Goal: Information Seeking & Learning: Find specific fact

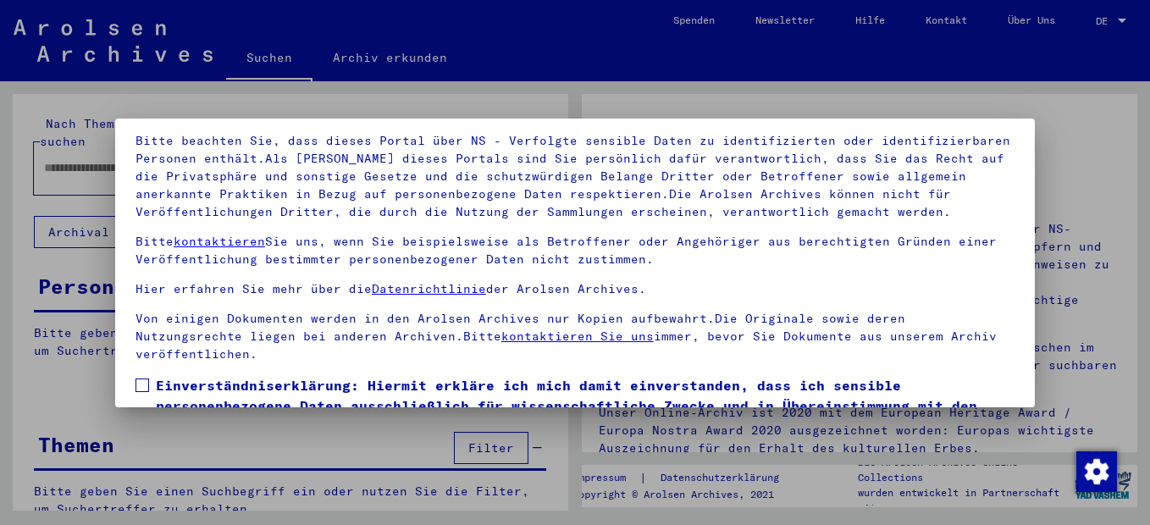
scroll to position [137, 0]
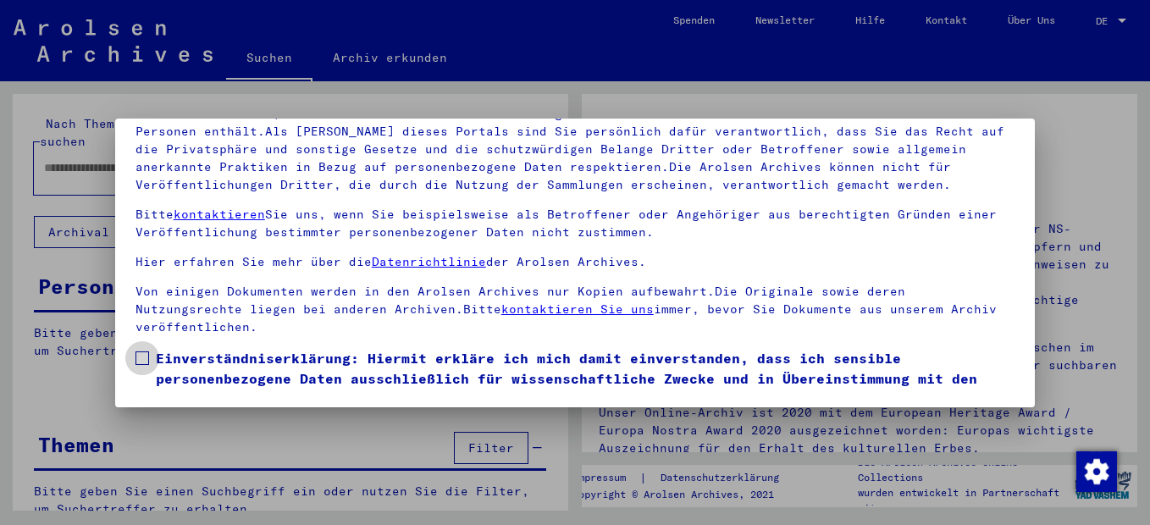
click at [145, 355] on span at bounding box center [142, 358] width 14 height 14
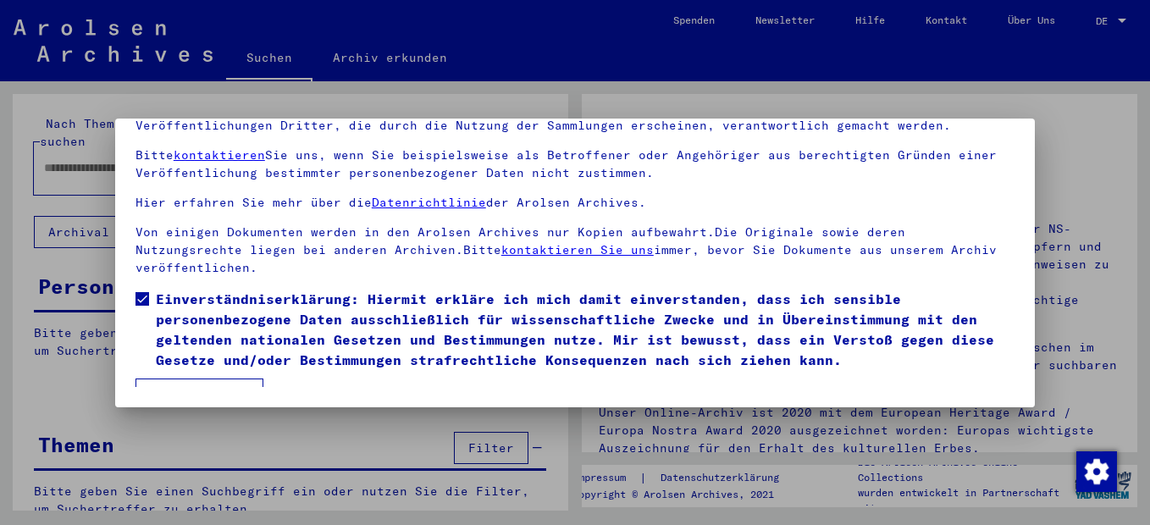
scroll to position [83, 0]
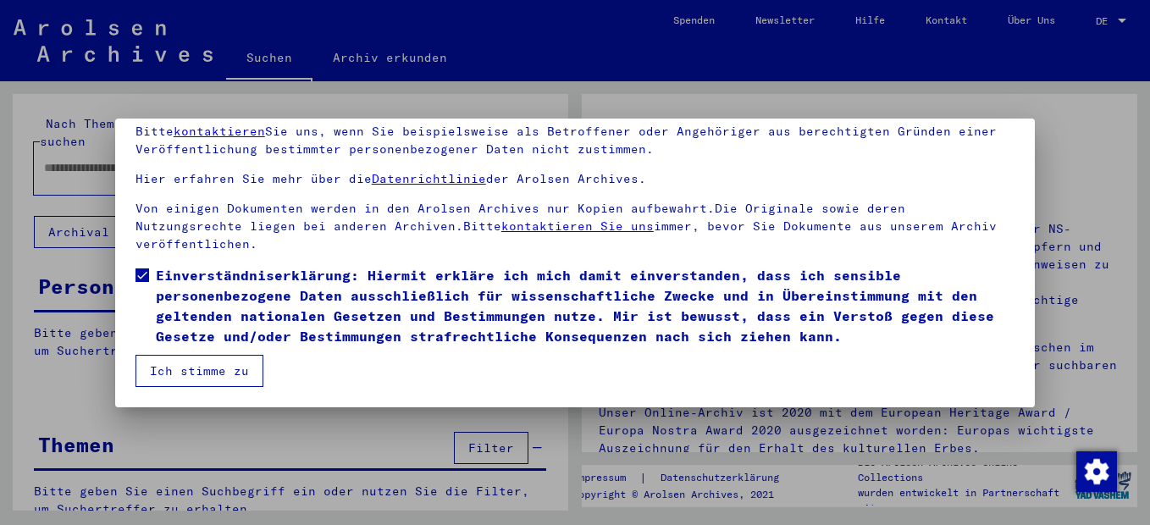
click at [205, 365] on button "Ich stimme zu" at bounding box center [199, 371] width 128 height 32
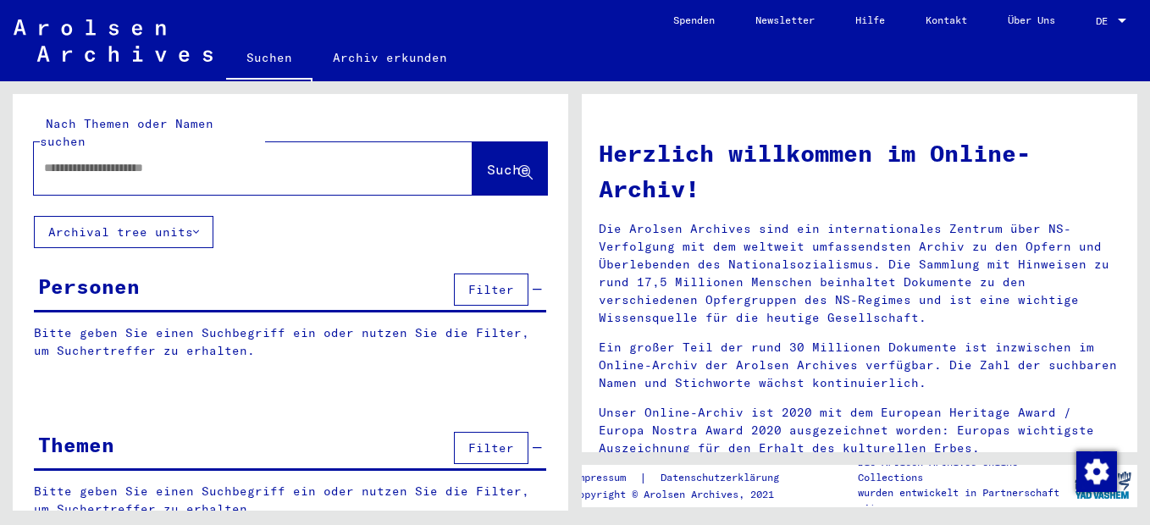
click at [85, 173] on input "text" at bounding box center [233, 168] width 378 height 18
click at [488, 297] on span "Filter" at bounding box center [491, 289] width 46 height 15
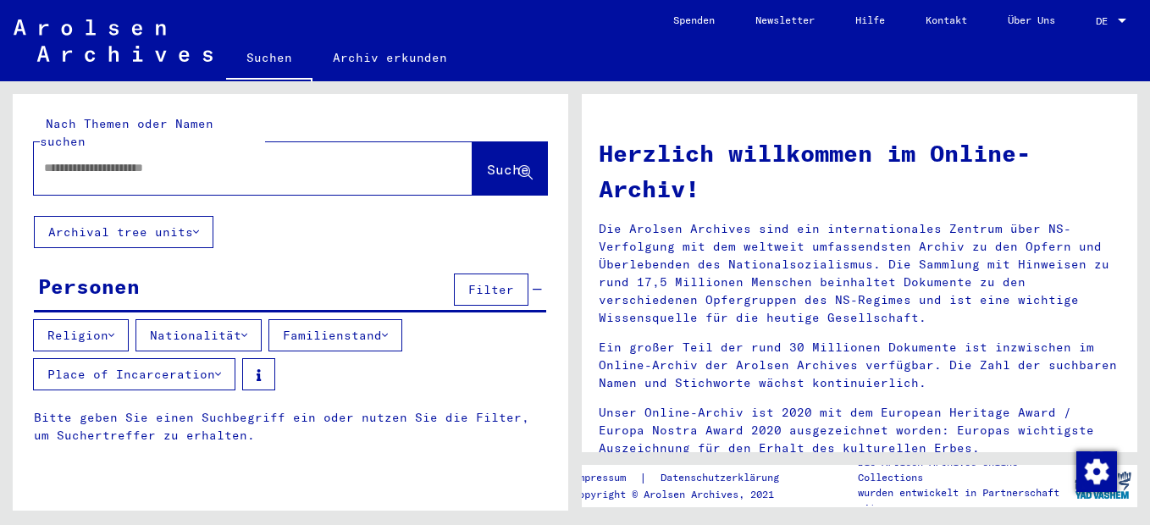
click at [210, 381] on button "Place of Incarceration" at bounding box center [134, 374] width 202 height 32
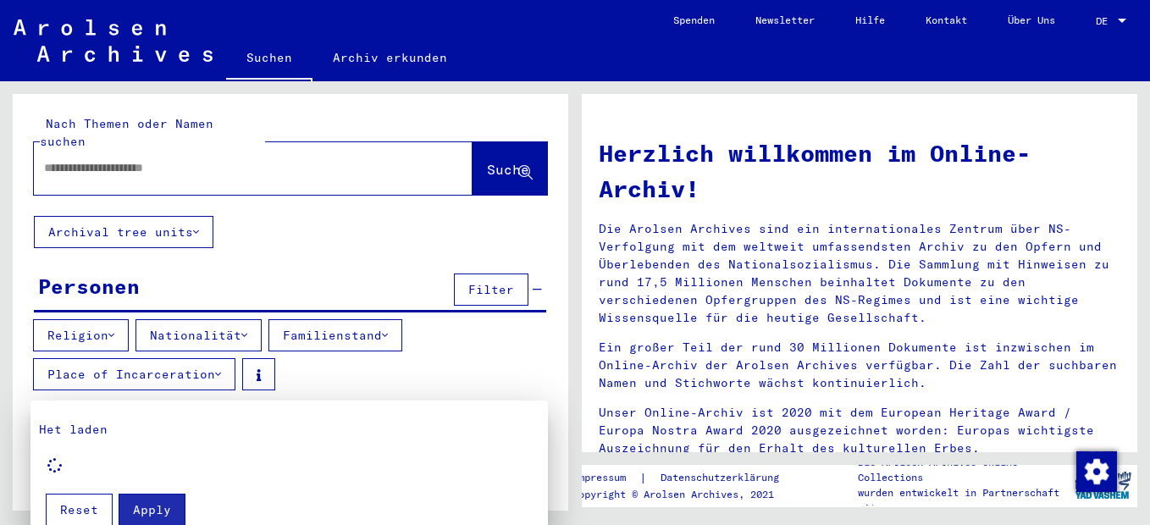
click at [546, 375] on div at bounding box center [575, 262] width 1150 height 525
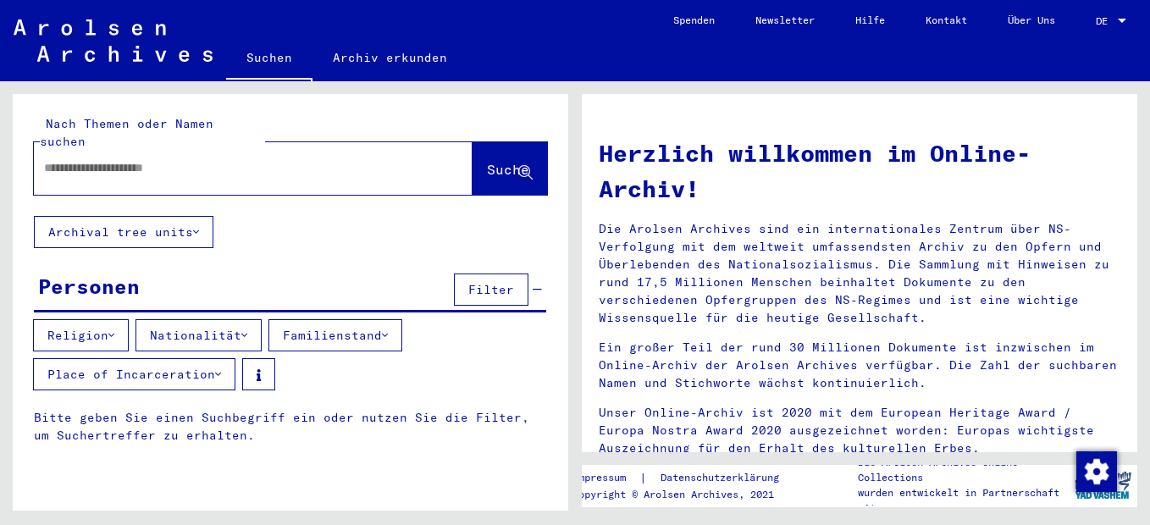
scroll to position [113, 0]
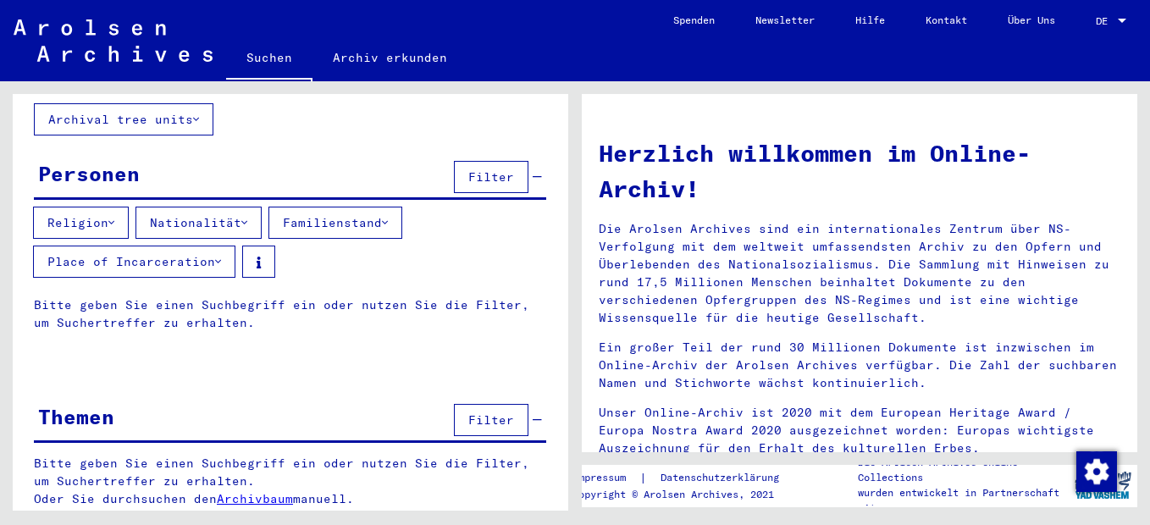
click at [216, 265] on button "Place of Incarceration" at bounding box center [134, 262] width 202 height 32
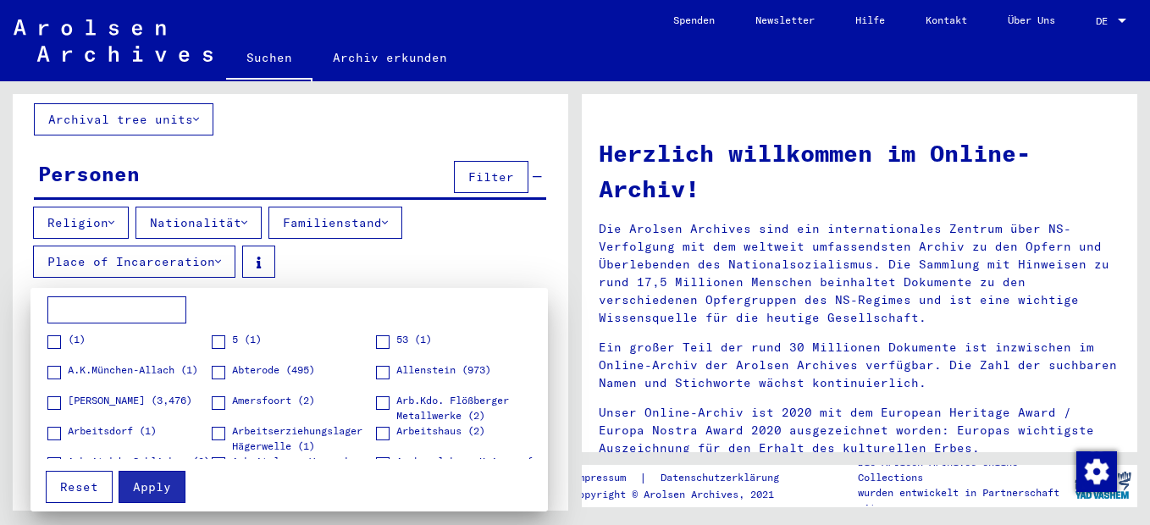
click at [79, 312] on input at bounding box center [116, 309] width 139 height 27
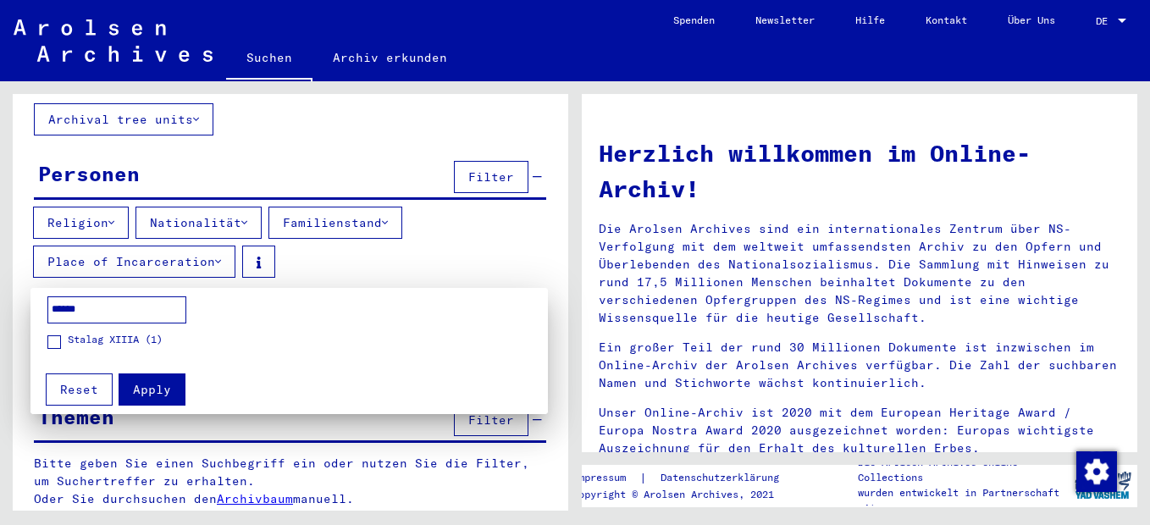
type input "******"
click at [146, 387] on span "Apply" at bounding box center [152, 389] width 38 height 15
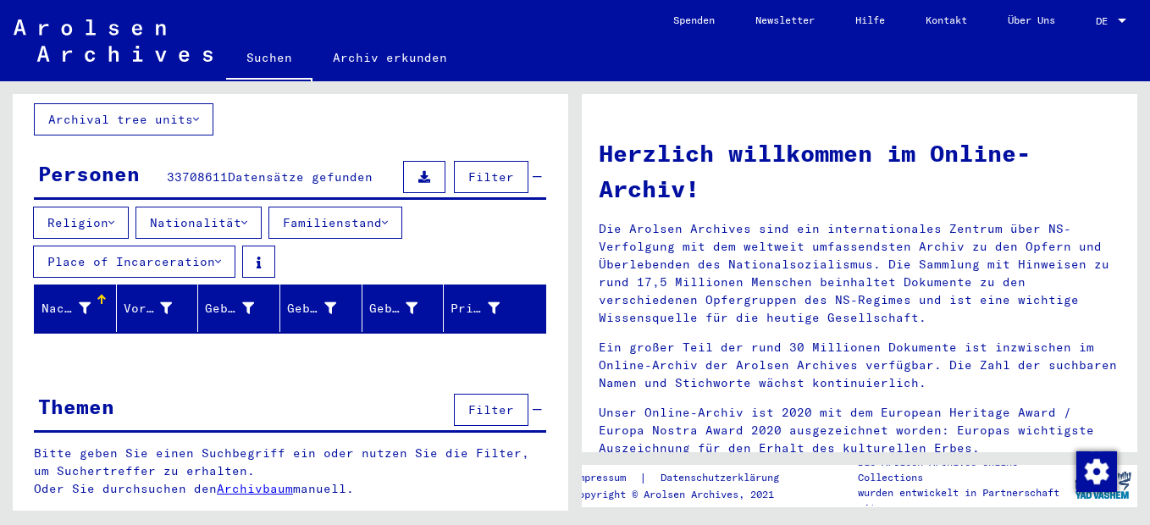
scroll to position [102, 0]
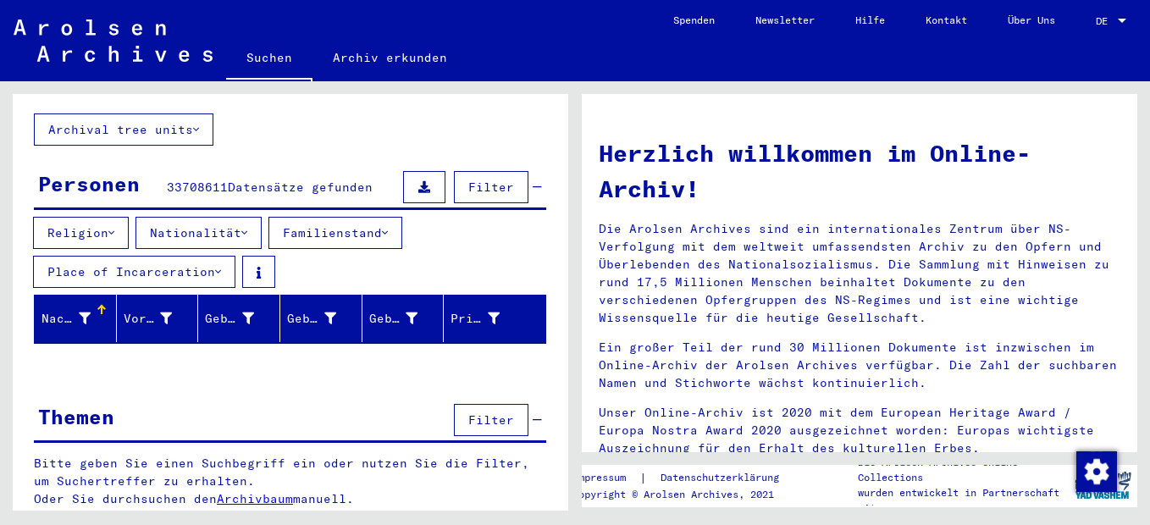
click at [80, 320] on div at bounding box center [85, 319] width 12 height 18
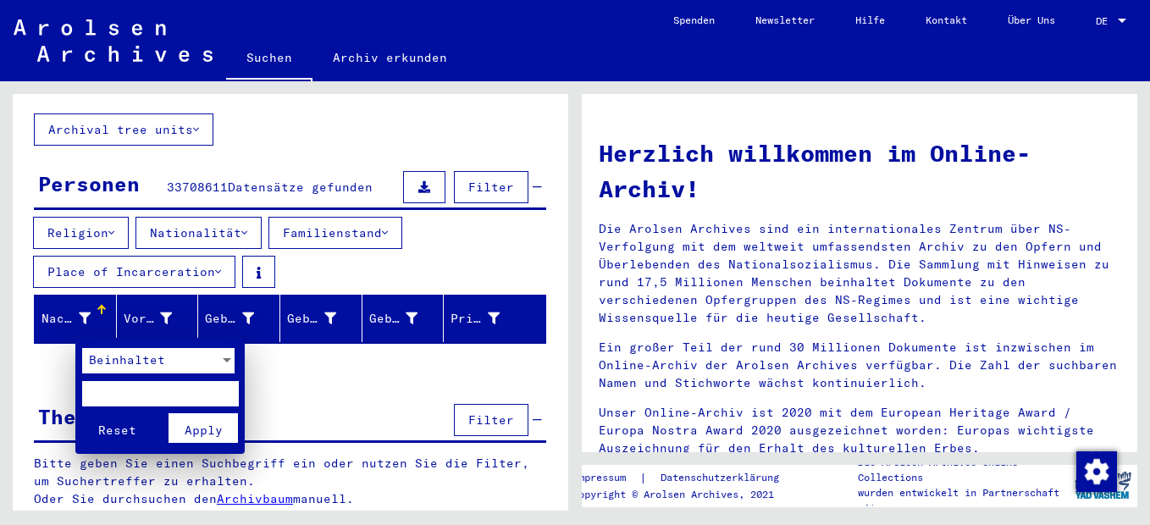
click at [334, 398] on div at bounding box center [575, 262] width 1150 height 525
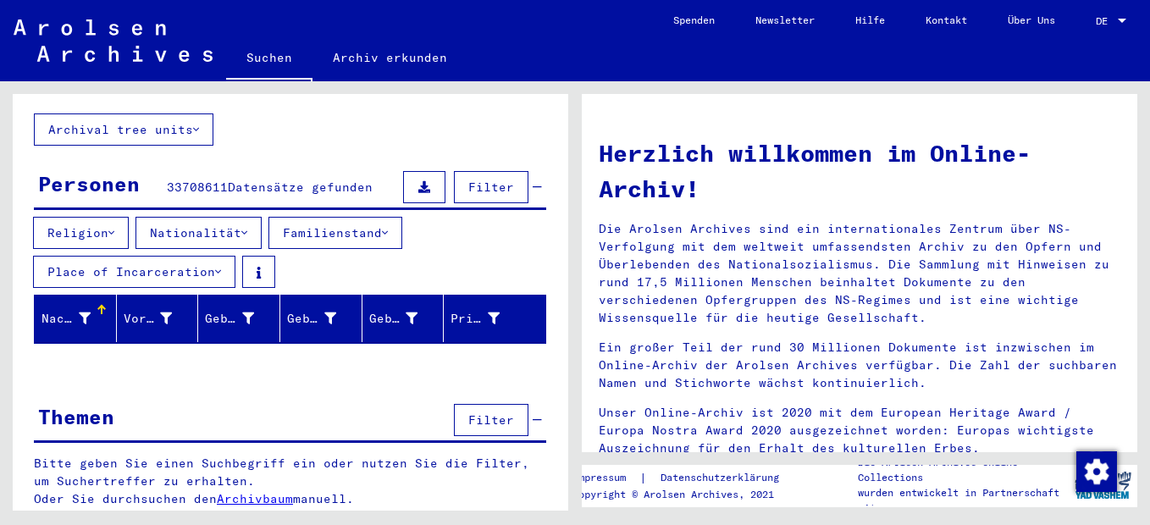
click at [228, 278] on button "Place of Incarceration" at bounding box center [134, 272] width 202 height 32
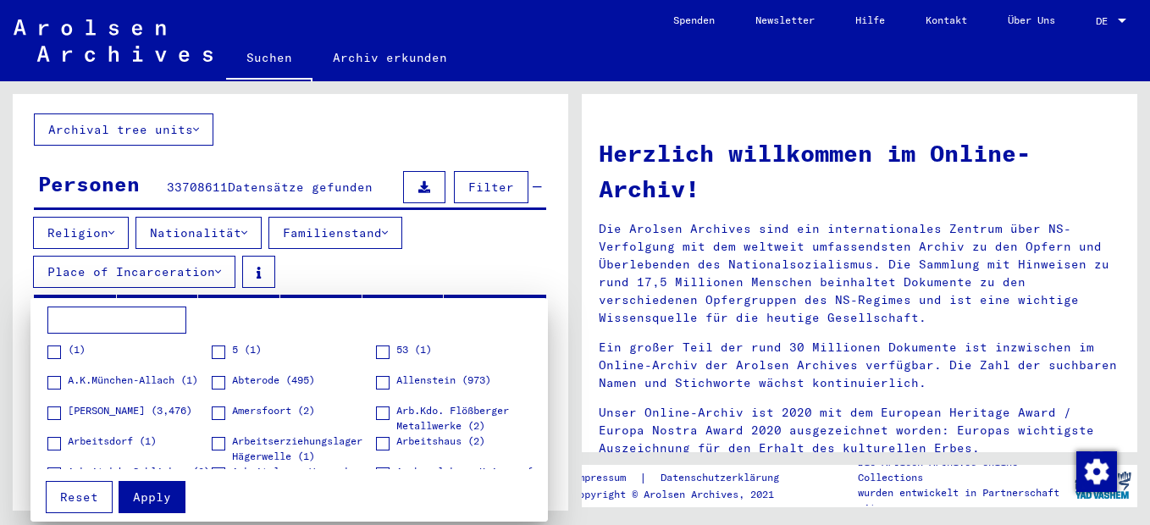
click at [217, 278] on div at bounding box center [575, 262] width 1150 height 525
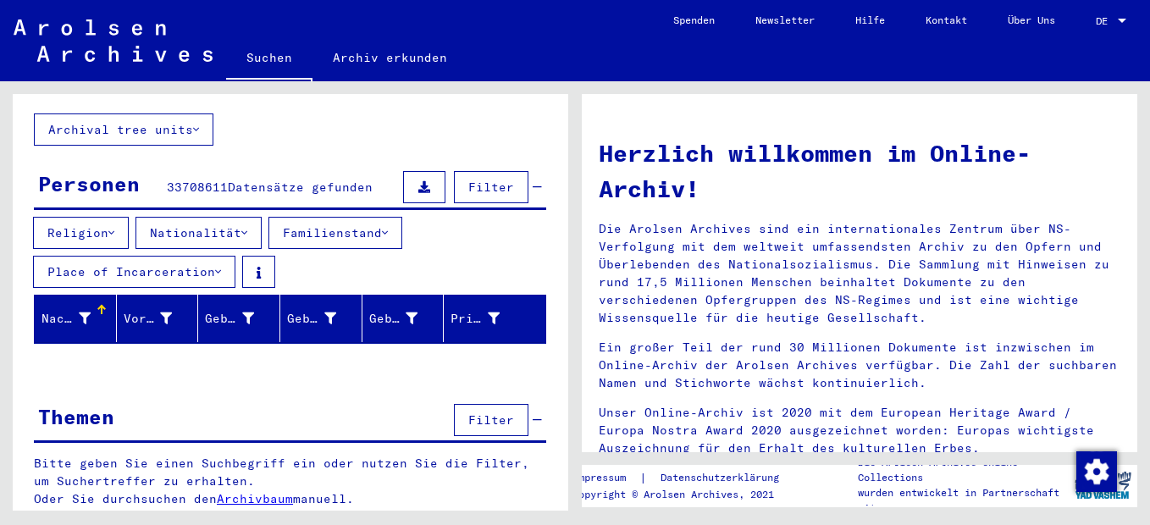
click at [218, 278] on icon at bounding box center [218, 272] width 6 height 12
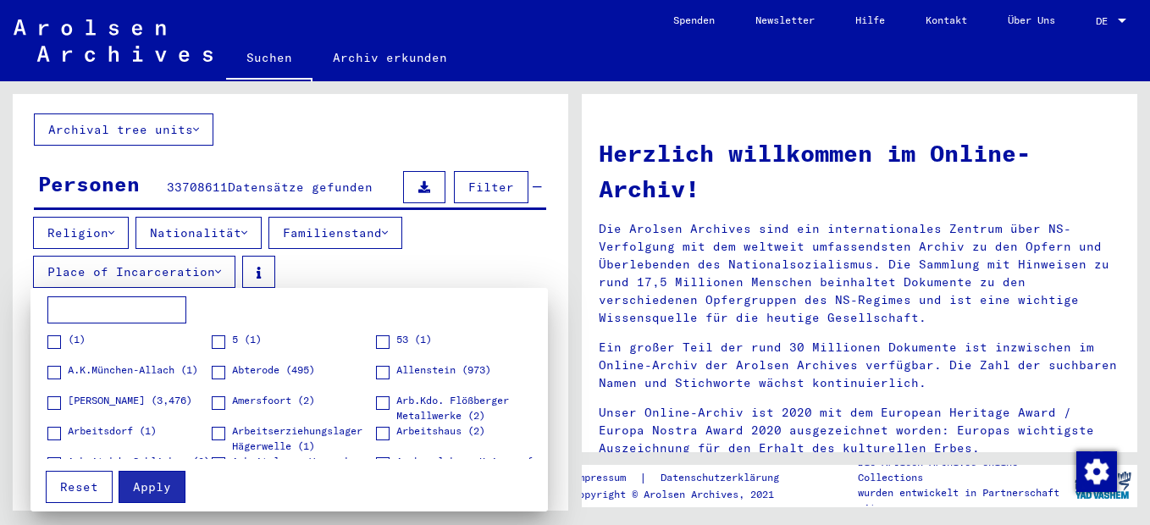
click at [86, 310] on input at bounding box center [116, 309] width 139 height 27
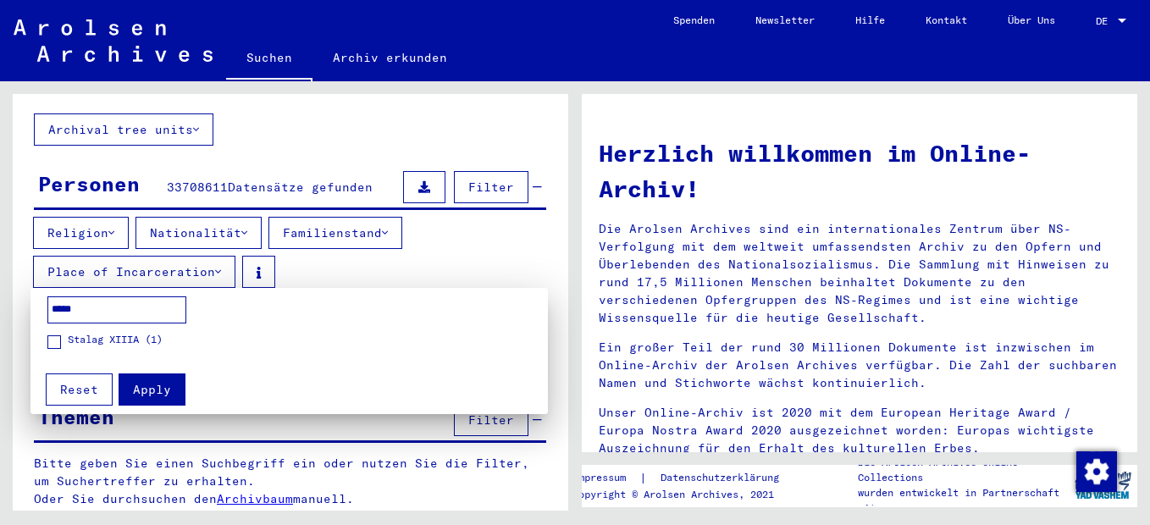
type input "*****"
click at [124, 336] on span "Stalag XIIIA (1)" at bounding box center [115, 339] width 95 height 15
click at [135, 387] on span "Apply" at bounding box center [152, 389] width 38 height 15
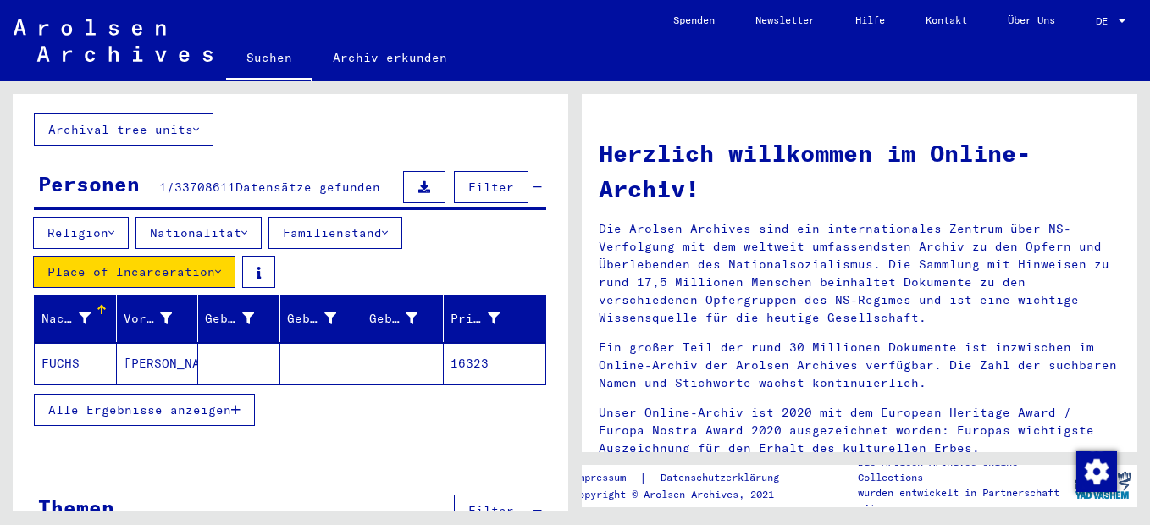
click at [146, 372] on mat-cell "[PERSON_NAME]" at bounding box center [158, 363] width 82 height 41
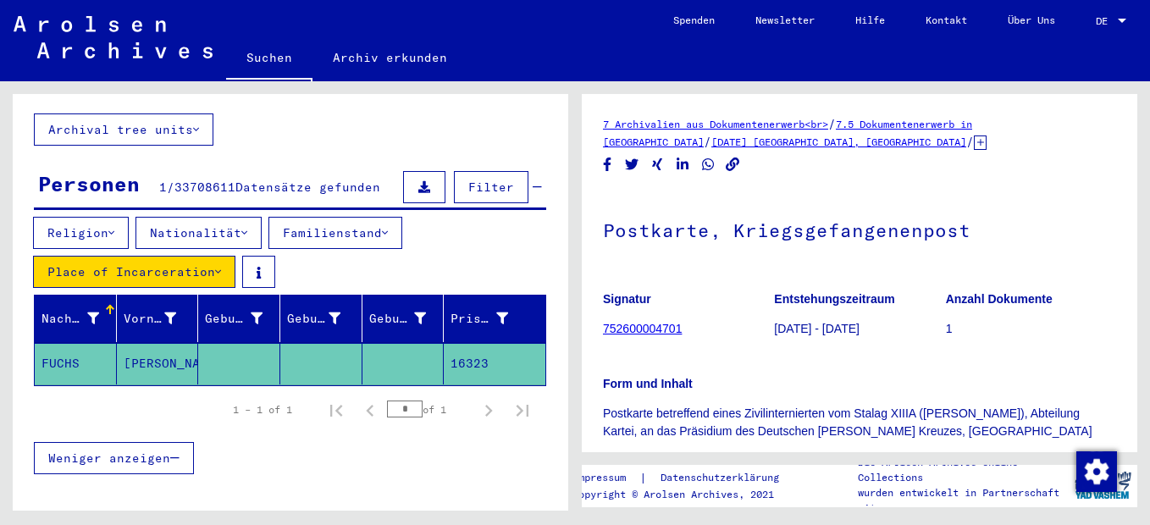
scroll to position [186, 0]
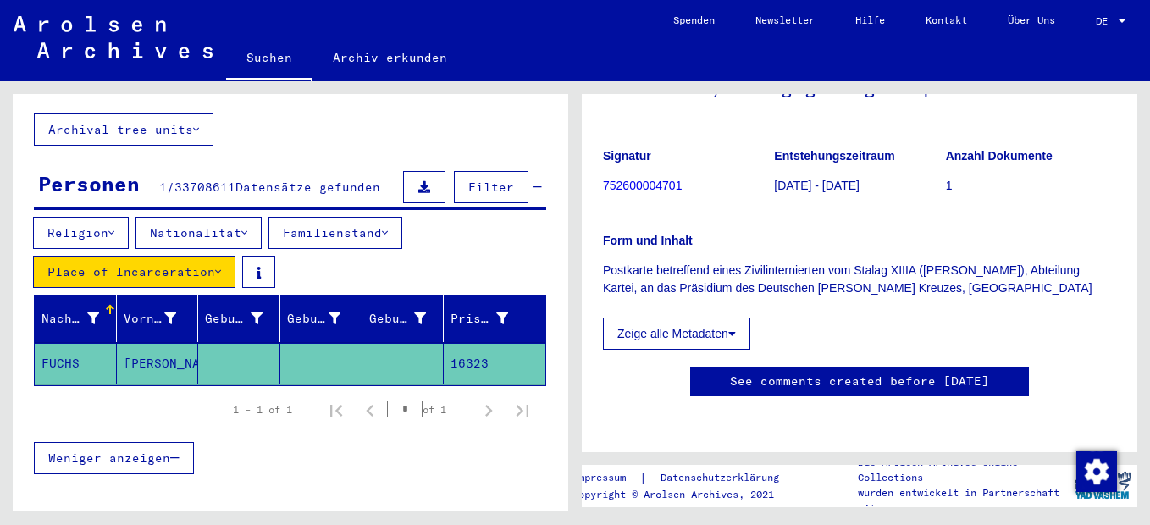
click at [88, 320] on div at bounding box center [93, 319] width 12 height 18
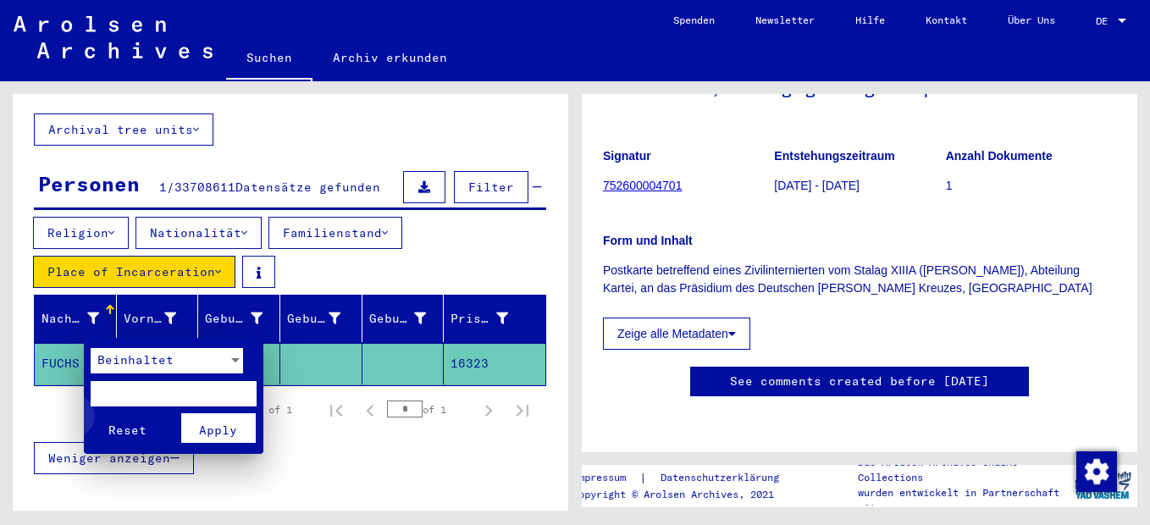
click at [130, 425] on span "Reset" at bounding box center [127, 429] width 38 height 15
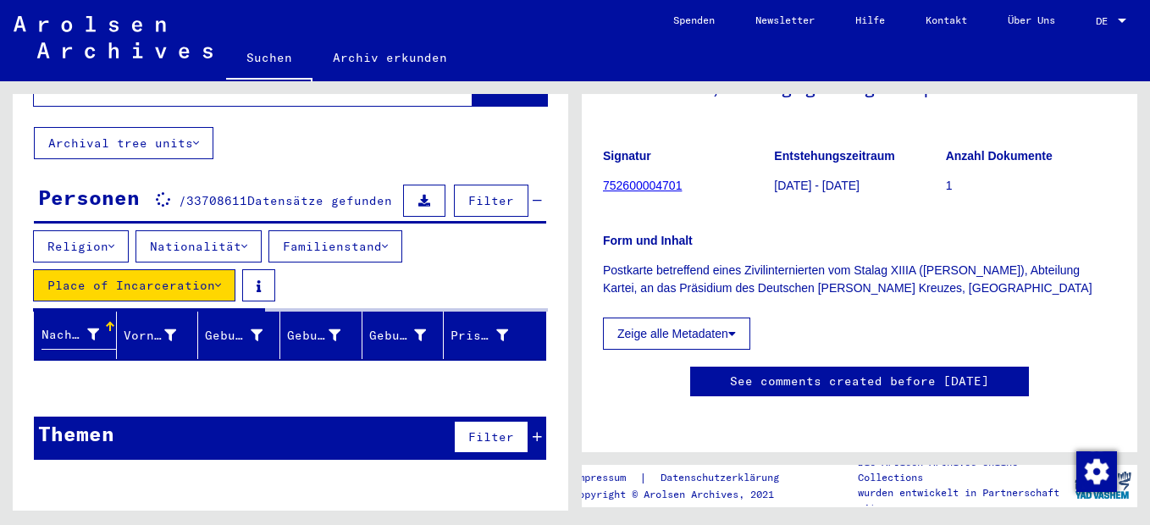
scroll to position [102, 0]
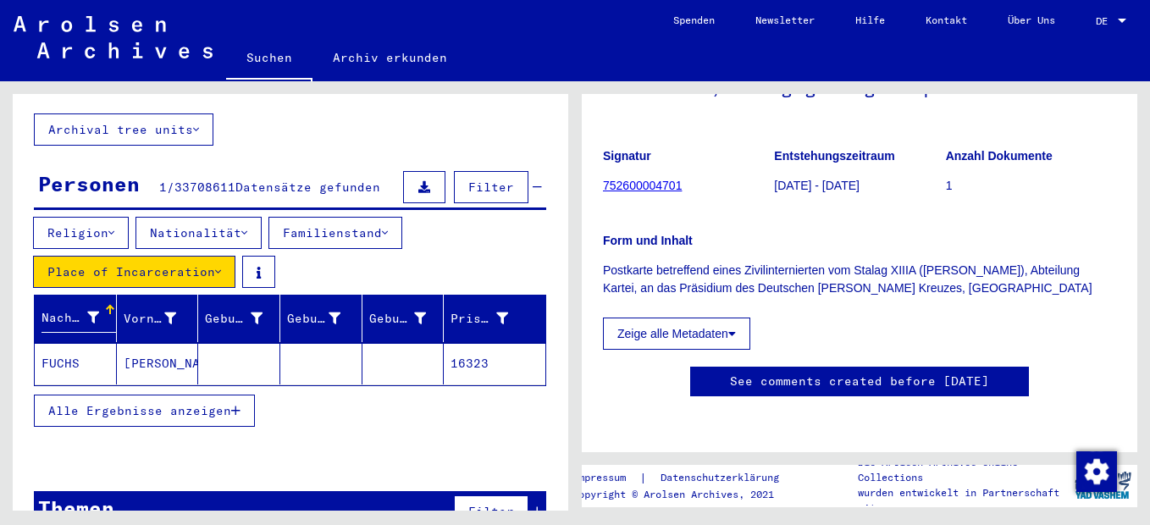
click at [89, 320] on div at bounding box center [93, 318] width 12 height 18
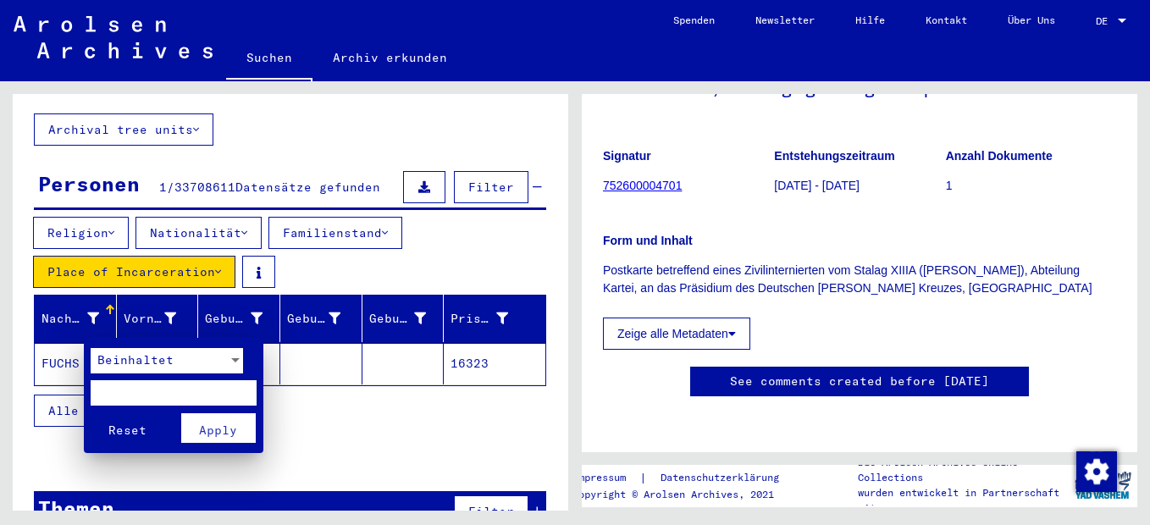
click at [124, 422] on span "Reset" at bounding box center [127, 429] width 38 height 15
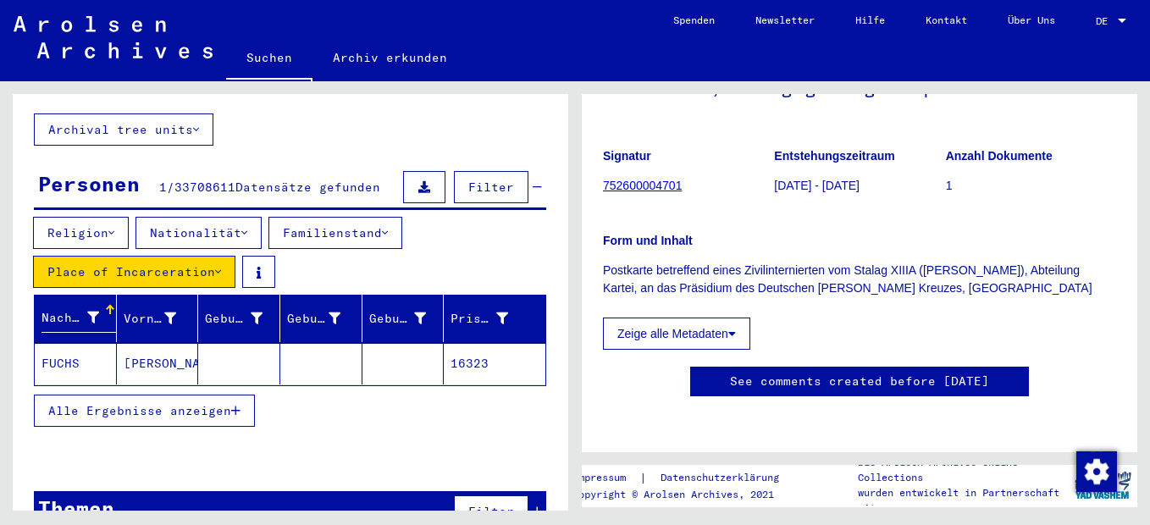
click at [219, 272] on button "Place of Incarceration" at bounding box center [134, 272] width 202 height 32
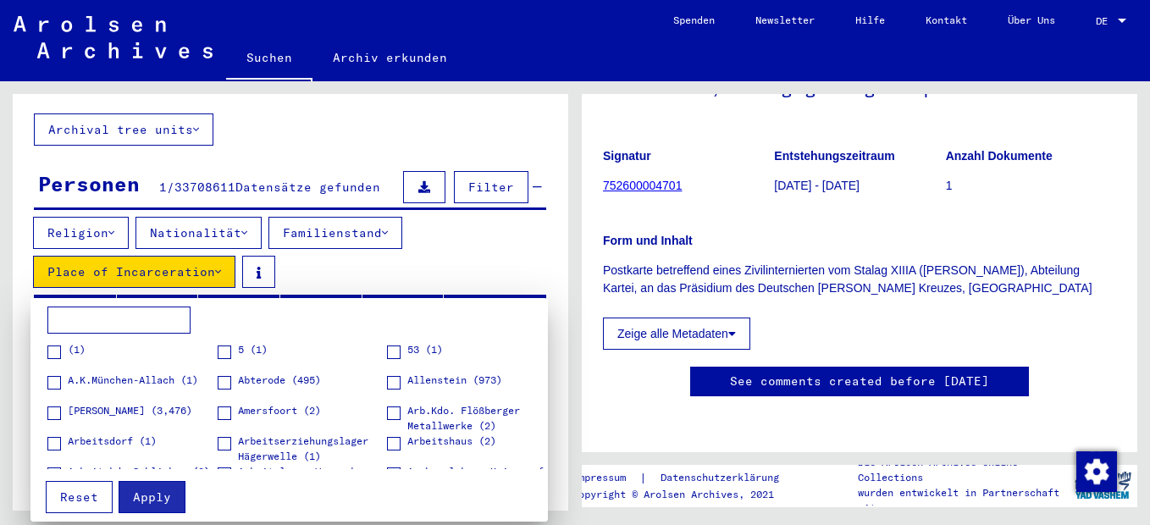
click at [64, 490] on span "Reset" at bounding box center [79, 496] width 38 height 15
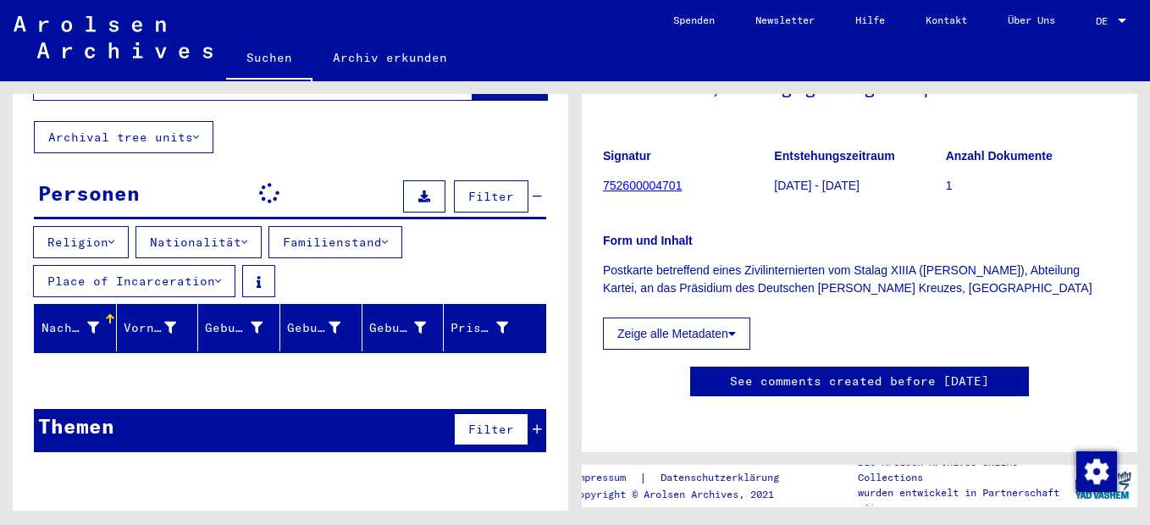
scroll to position [89, 0]
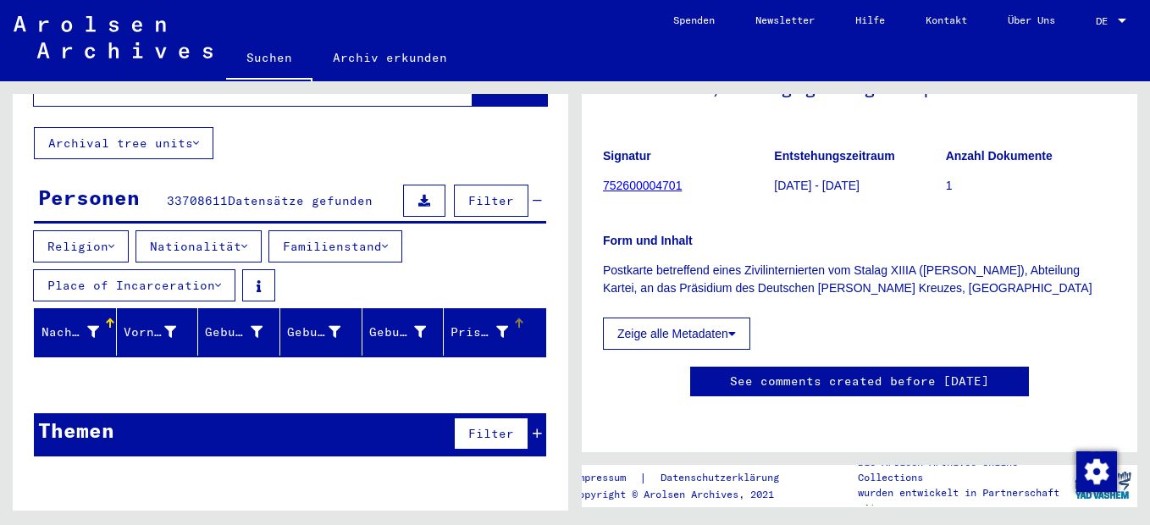
click at [496, 334] on div at bounding box center [502, 332] width 12 height 18
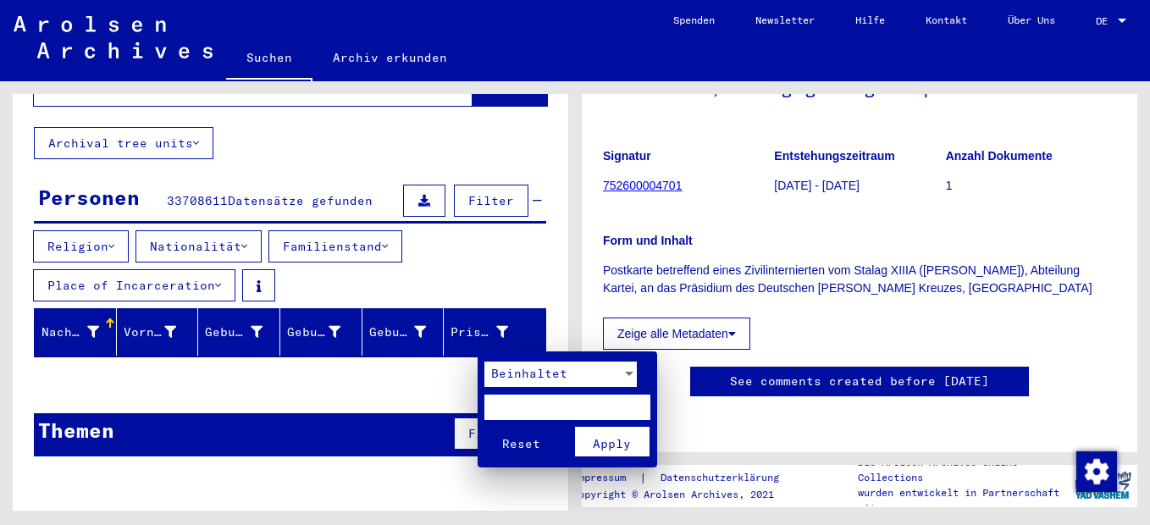
click at [519, 408] on input "text" at bounding box center [567, 407] width 166 height 25
type input "*****"
click at [484, 427] on button "Reset" at bounding box center [521, 442] width 74 height 30
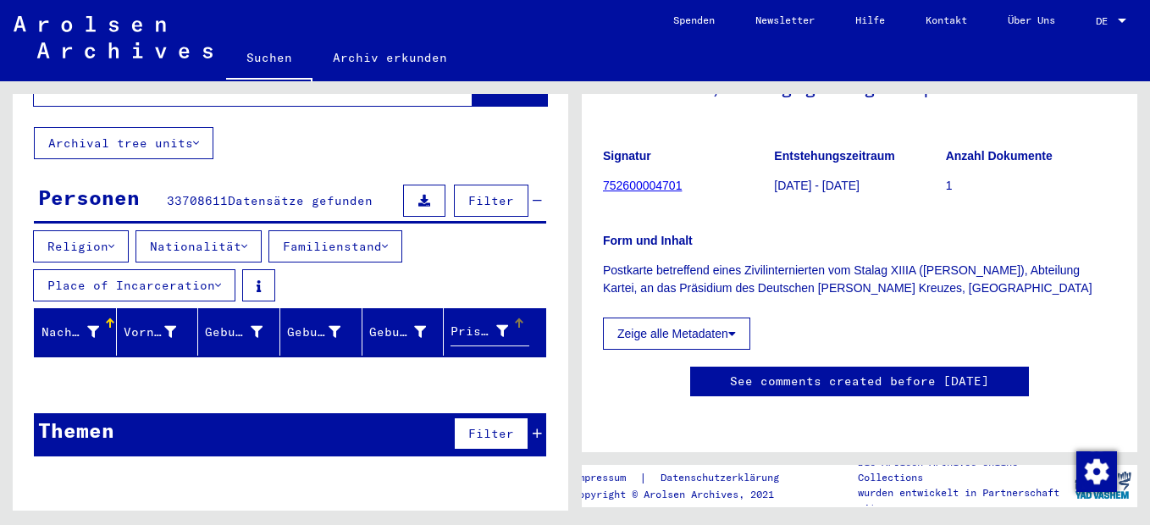
click at [496, 337] on icon at bounding box center [502, 331] width 12 height 12
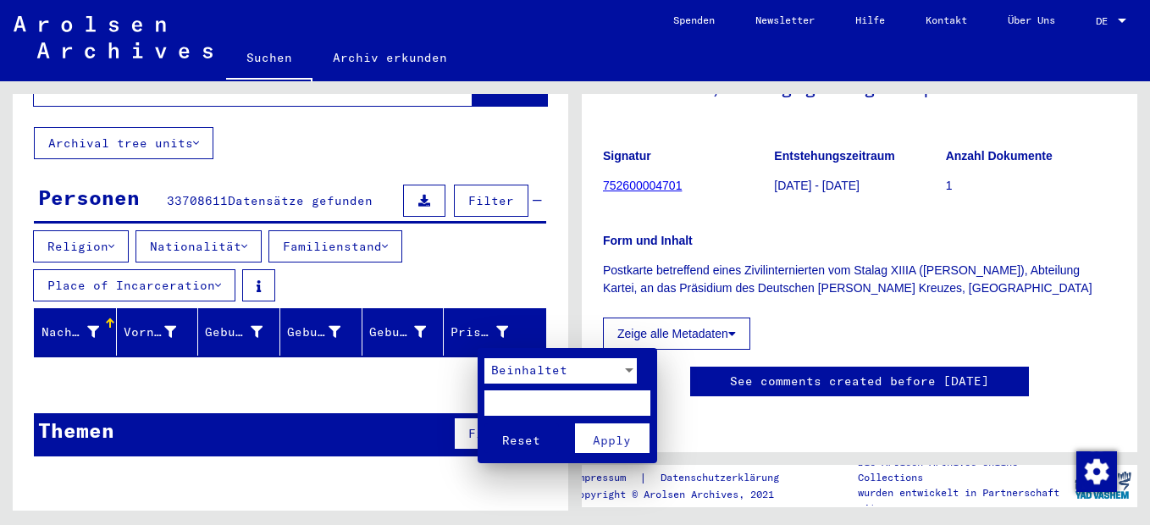
click at [632, 368] on div at bounding box center [629, 370] width 8 height 4
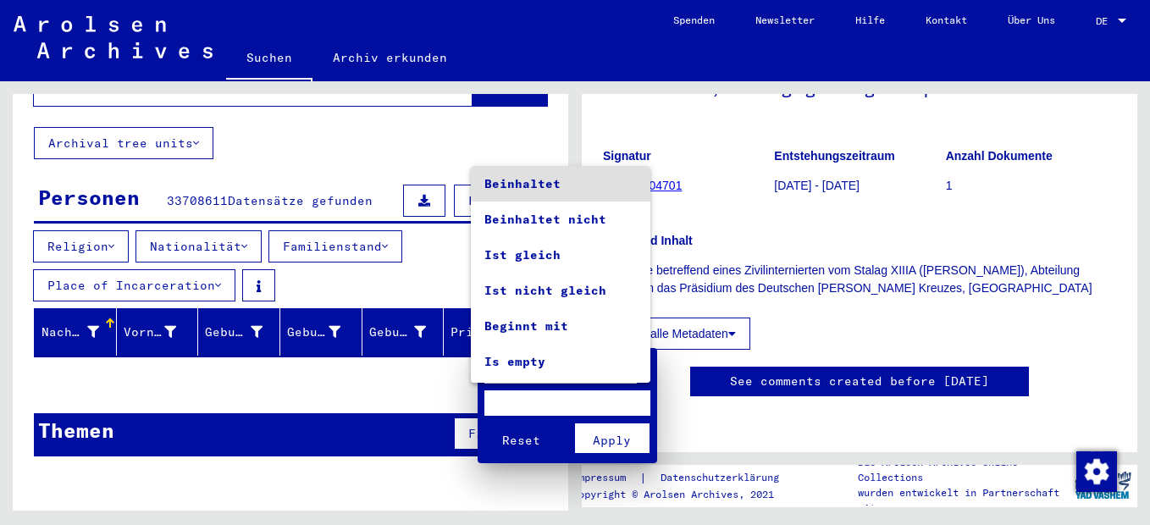
click at [740, 205] on div at bounding box center [575, 262] width 1150 height 525
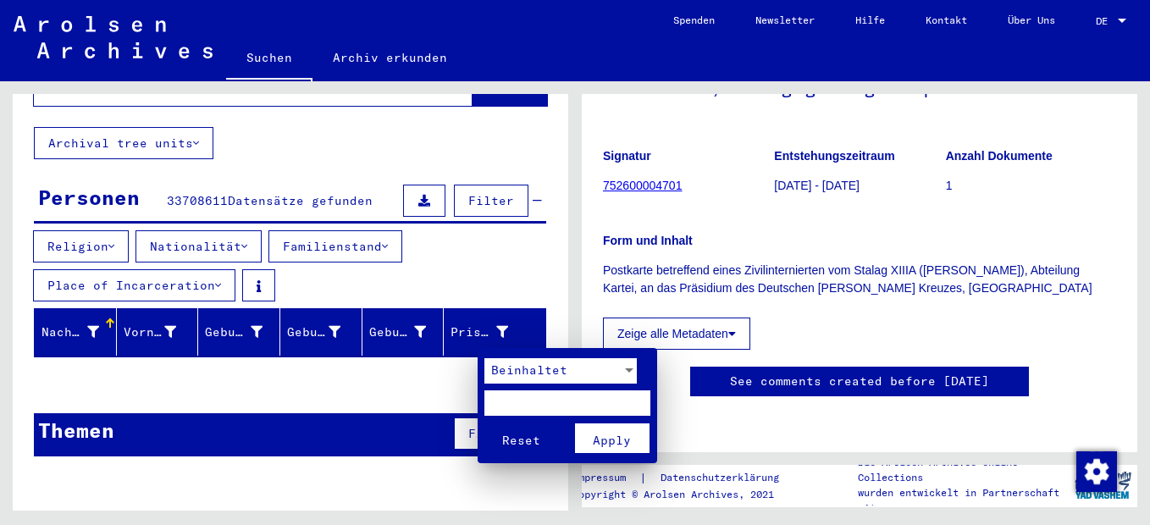
click at [1103, 22] on div at bounding box center [575, 262] width 1150 height 525
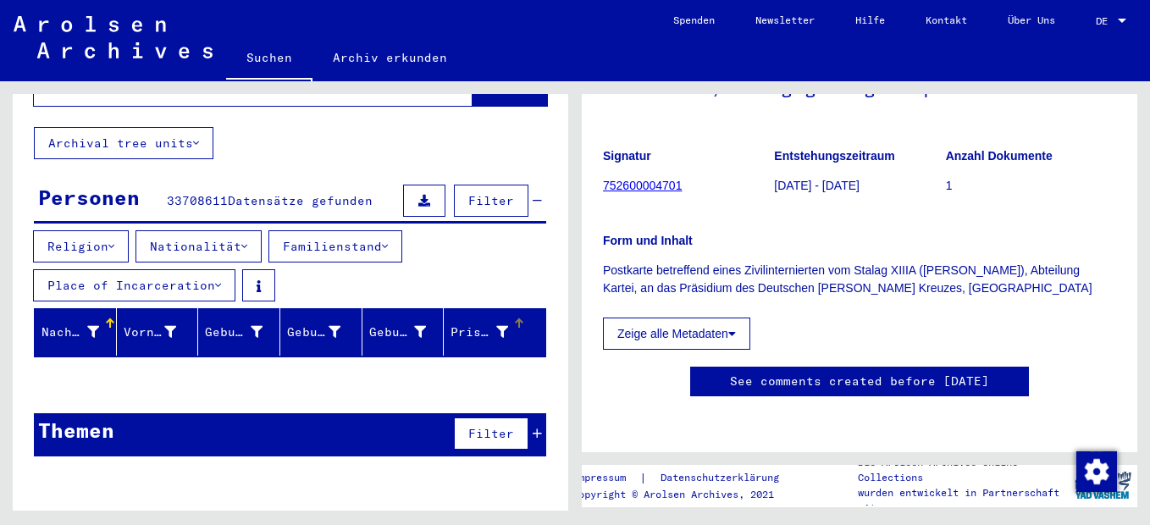
click at [1114, 22] on div at bounding box center [1121, 21] width 15 height 12
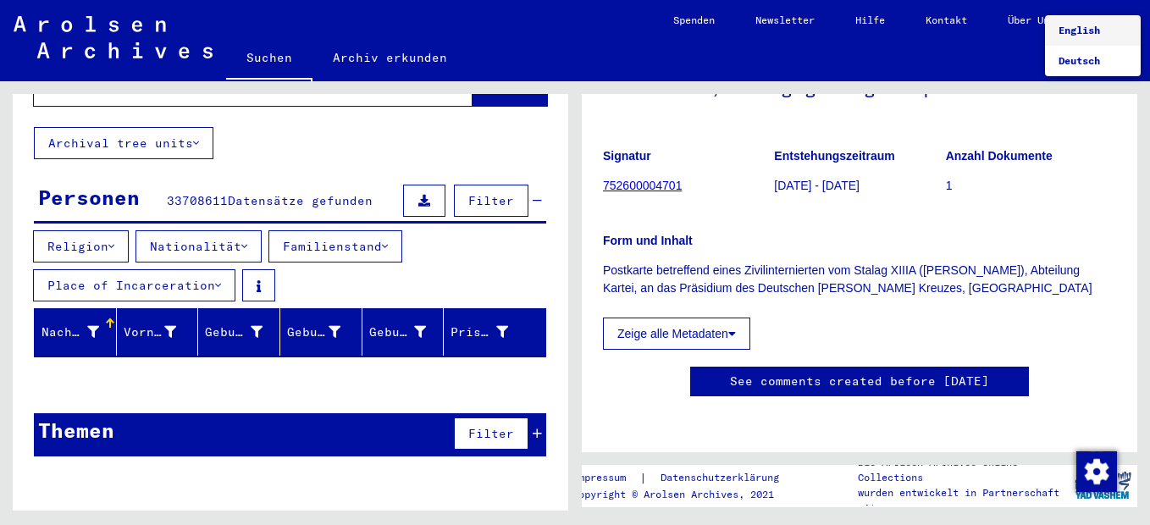
click at [1084, 25] on span "English" at bounding box center [1078, 30] width 41 height 13
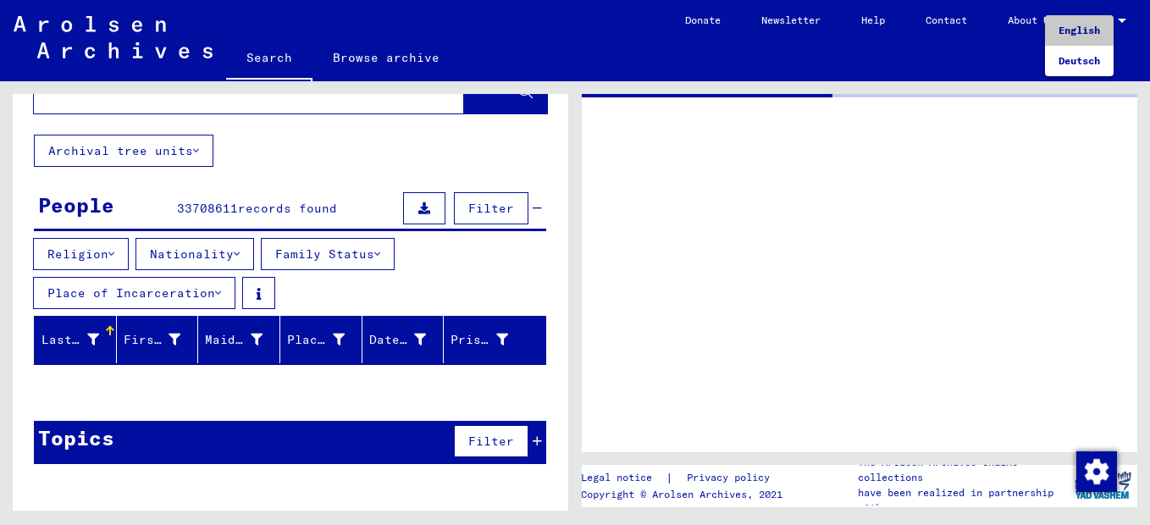
type input "*********"
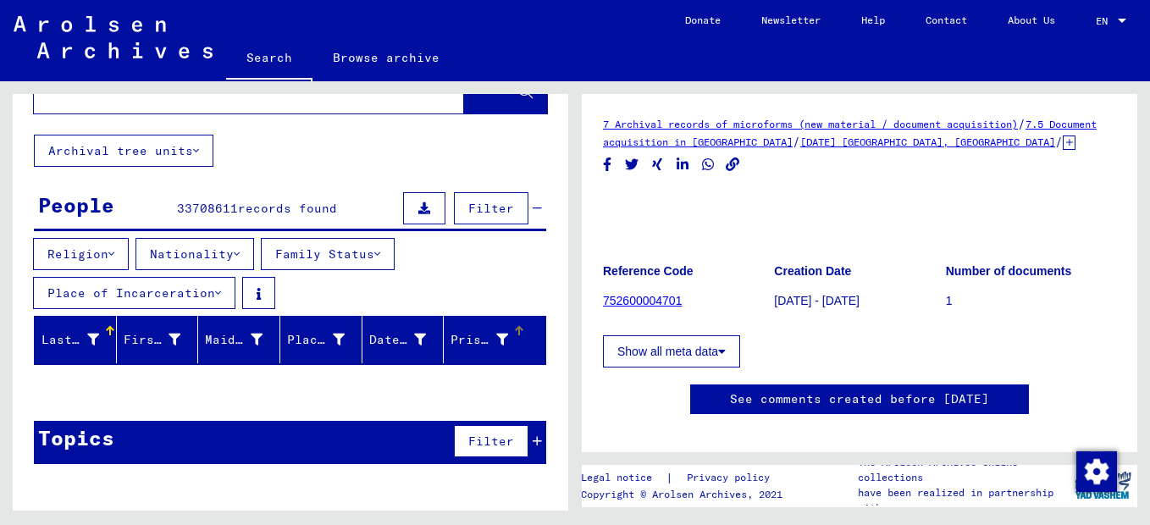
click at [496, 345] on icon at bounding box center [502, 340] width 12 height 12
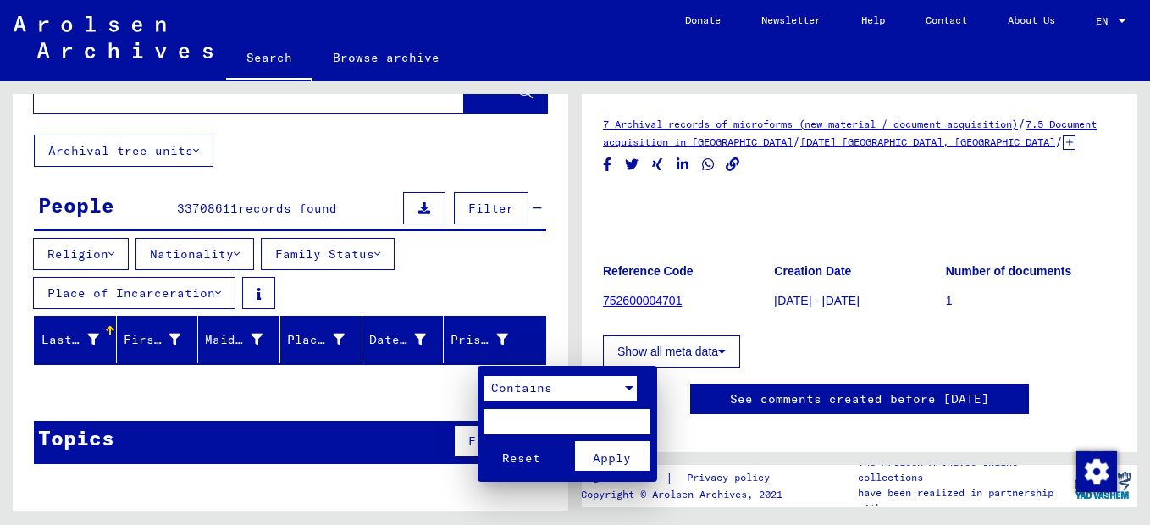
click at [628, 388] on div at bounding box center [629, 388] width 8 height 4
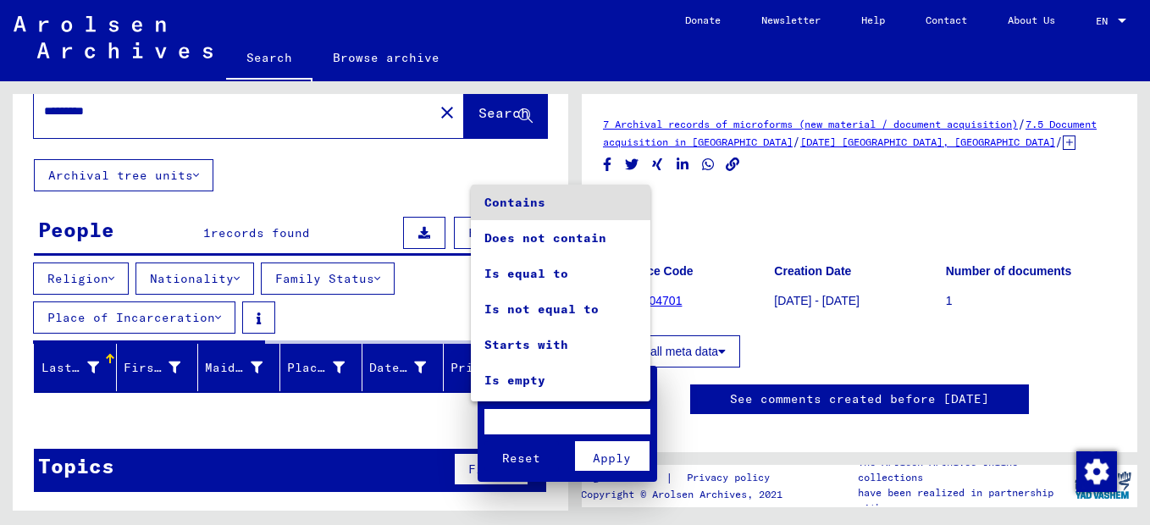
scroll to position [71, 0]
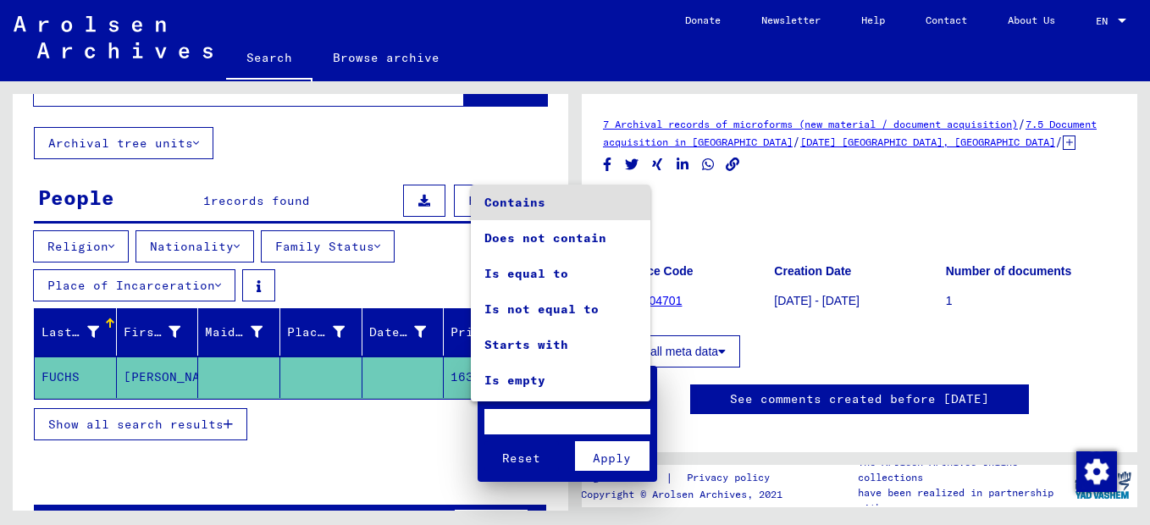
click at [508, 155] on div at bounding box center [575, 262] width 1150 height 525
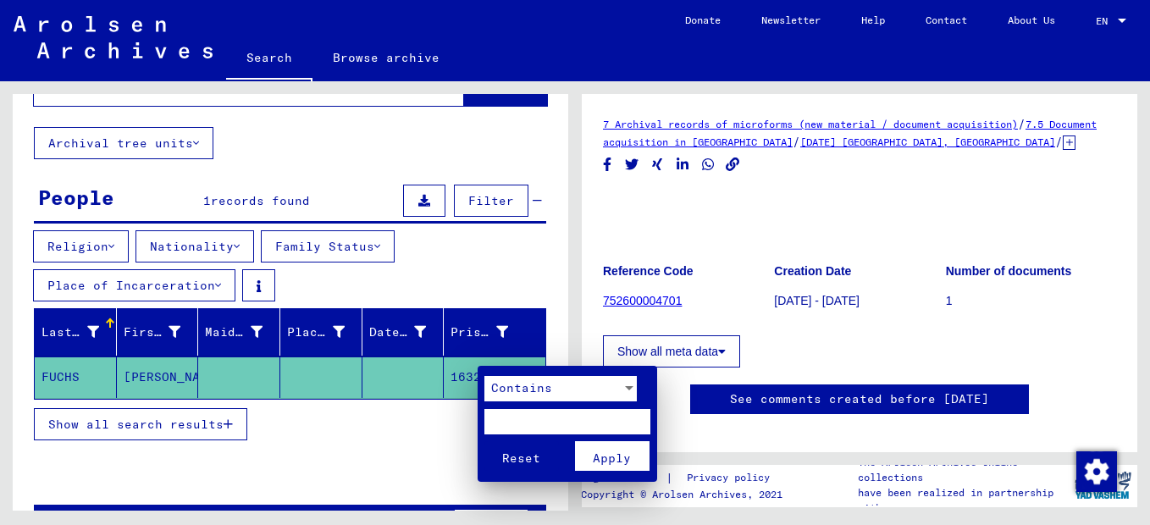
click at [422, 474] on div at bounding box center [575, 262] width 1150 height 525
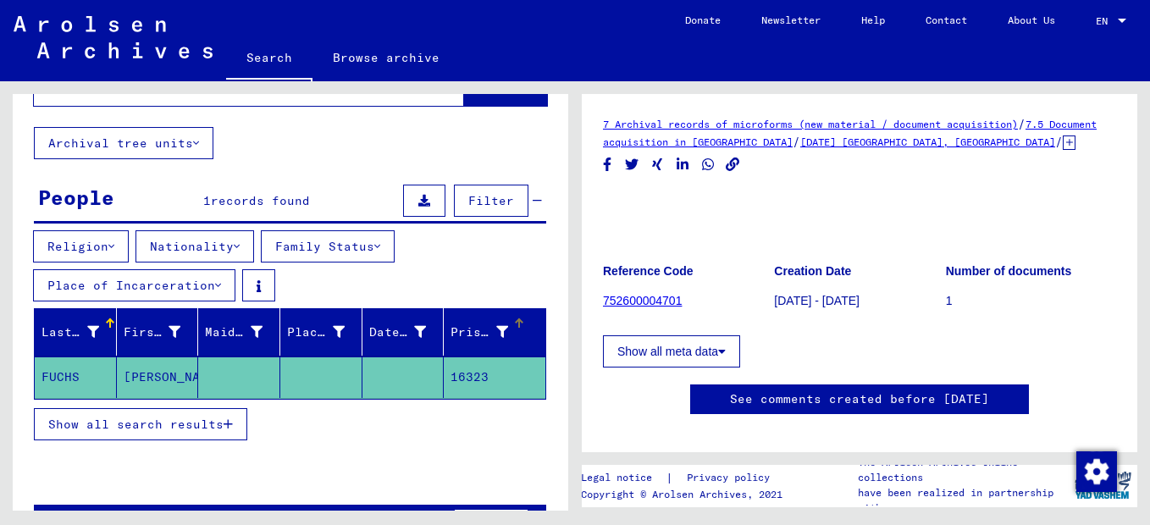
click at [496, 341] on div at bounding box center [502, 332] width 12 height 18
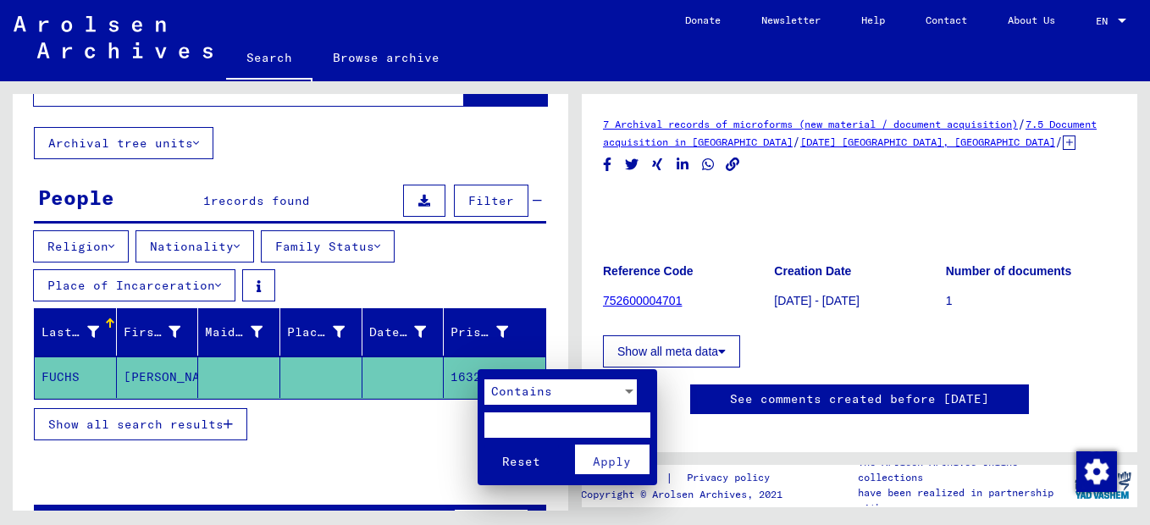
click at [91, 359] on div at bounding box center [575, 262] width 1150 height 525
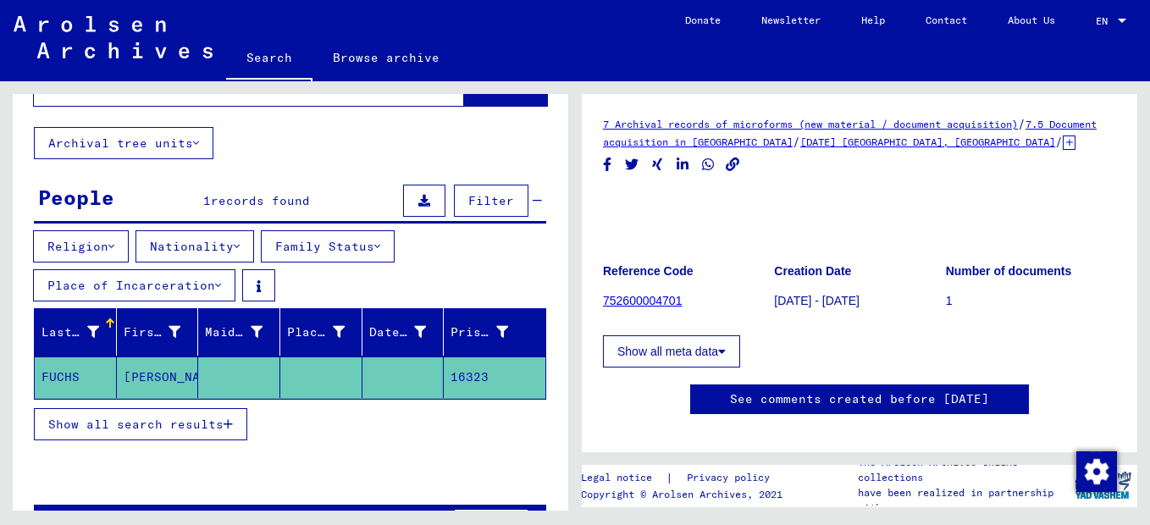
click at [91, 338] on icon at bounding box center [93, 332] width 12 height 12
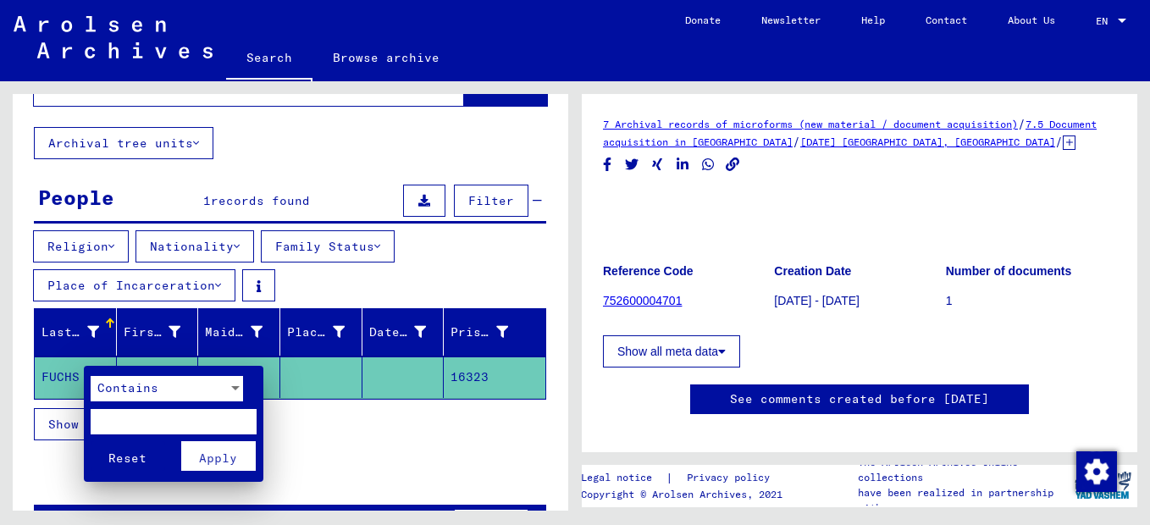
click at [117, 454] on span "Reset" at bounding box center [127, 457] width 38 height 15
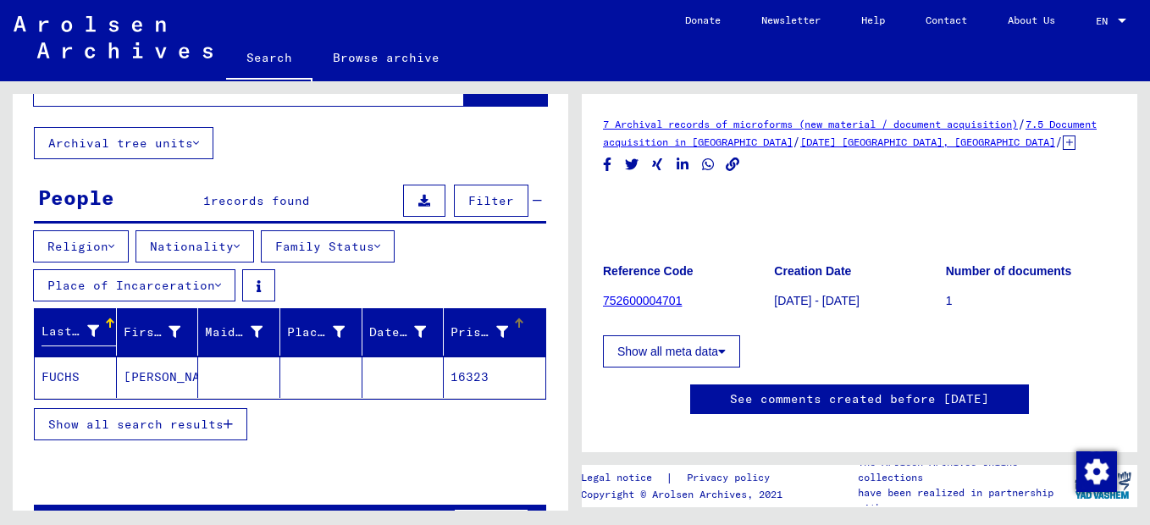
click at [496, 341] on div at bounding box center [502, 332] width 12 height 18
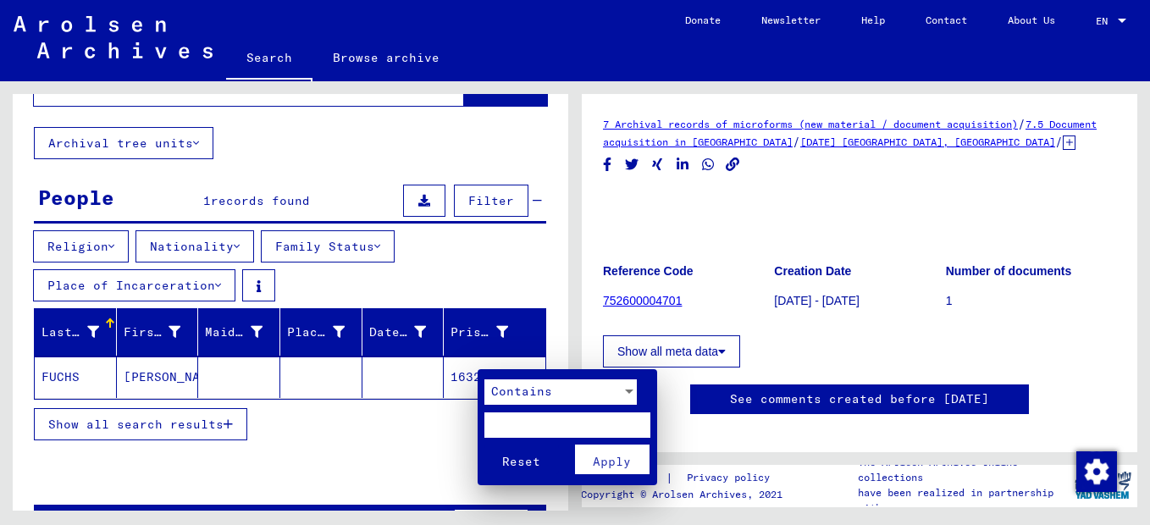
click at [516, 461] on span "Reset" at bounding box center [521, 461] width 38 height 15
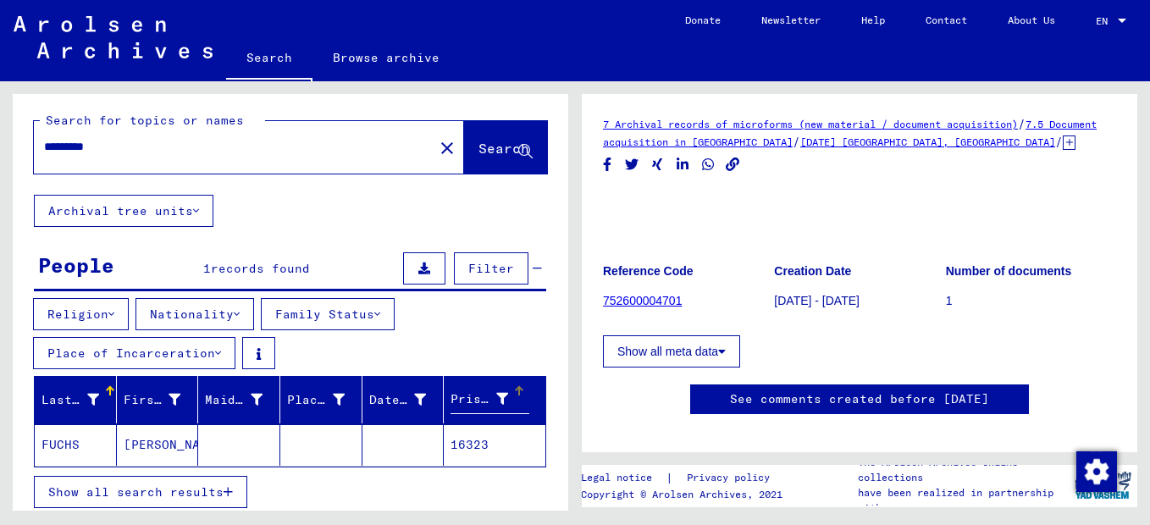
scroll to position [0, 0]
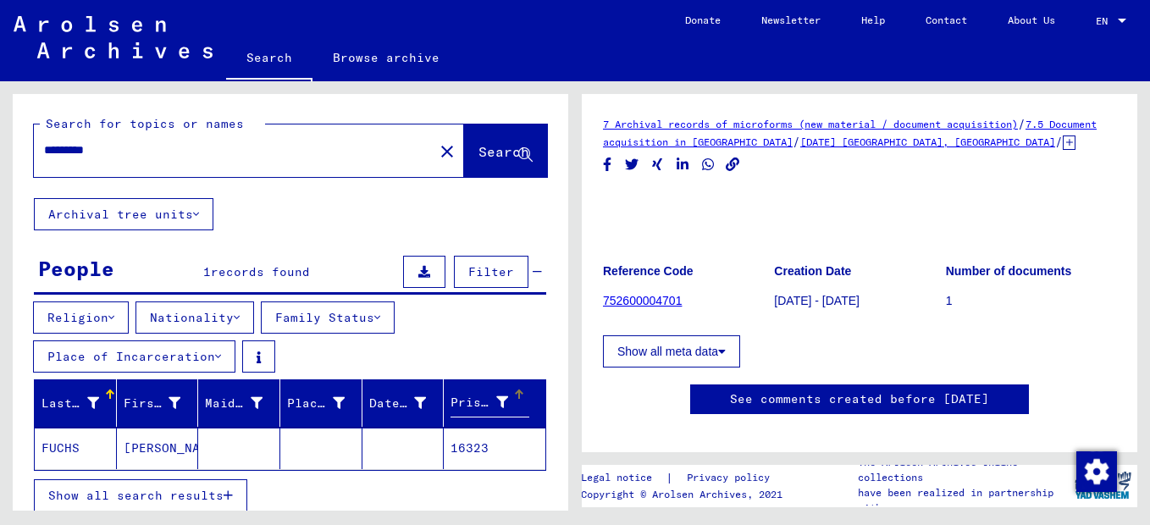
click at [437, 162] on mat-icon "close" at bounding box center [447, 151] width 20 height 20
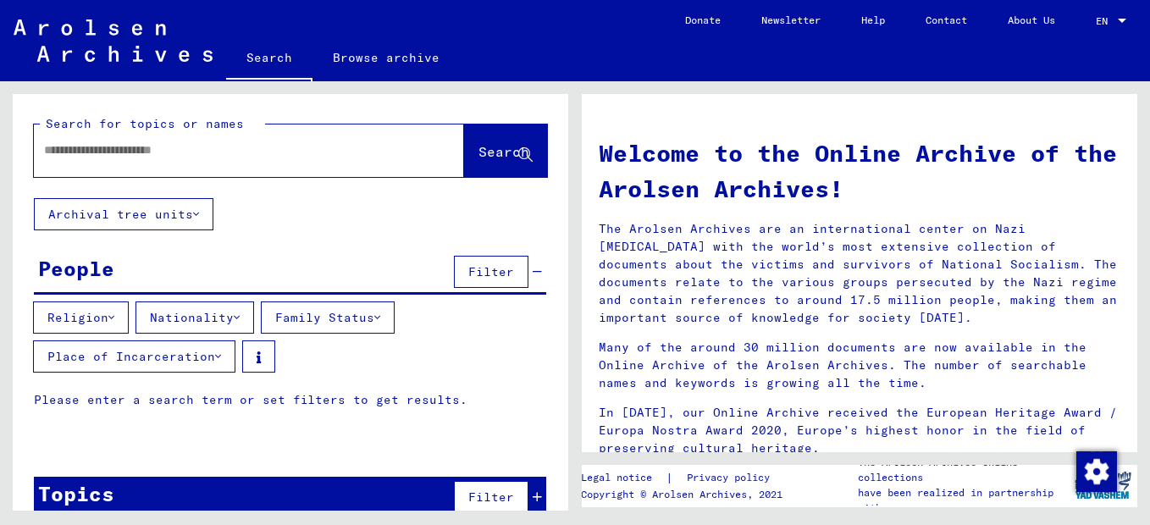
drag, startPoint x: 478, startPoint y: 290, endPoint x: 460, endPoint y: 228, distance: 65.4
click at [460, 228] on div "Search for topics or names Search Archival tree units People Filter Religion Na…" at bounding box center [290, 319] width 555 height 451
click at [244, 334] on button "Nationality" at bounding box center [194, 317] width 119 height 32
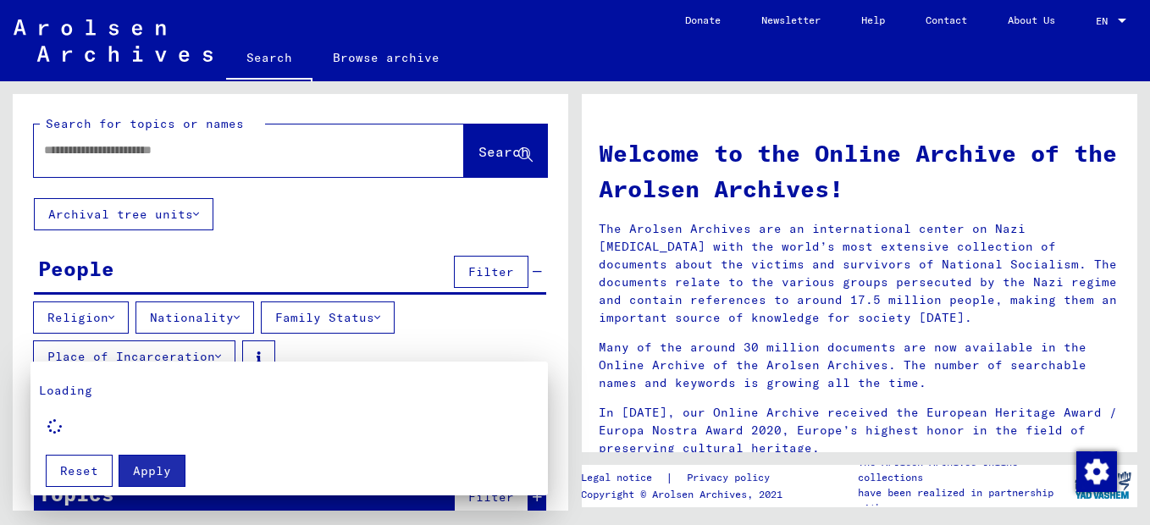
click at [67, 170] on div at bounding box center [575, 262] width 1150 height 525
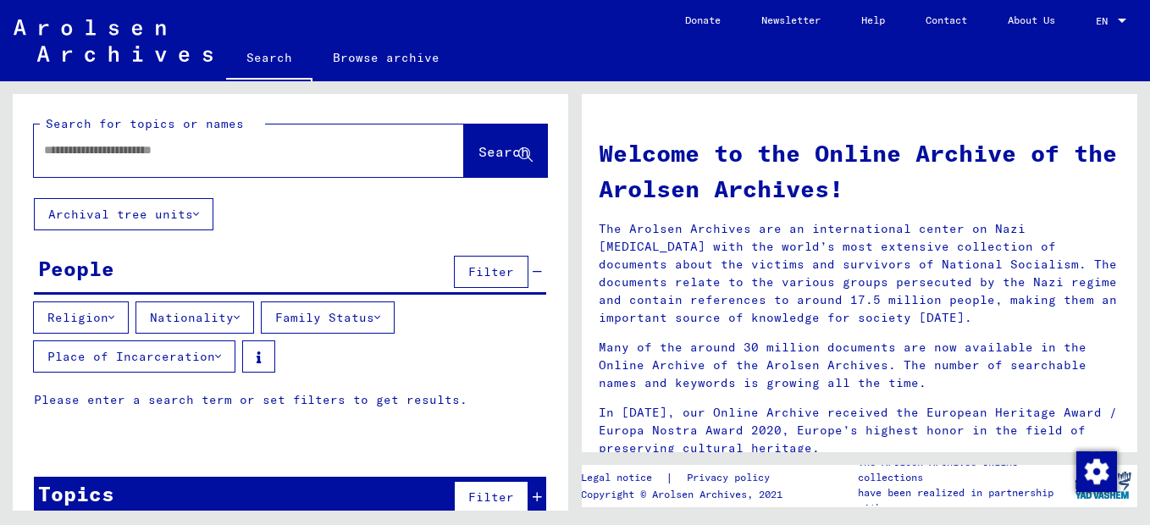
click at [67, 159] on input "text" at bounding box center [228, 150] width 369 height 18
paste input "**********"
type input "**********"
click at [478, 160] on span "Search" at bounding box center [503, 151] width 51 height 17
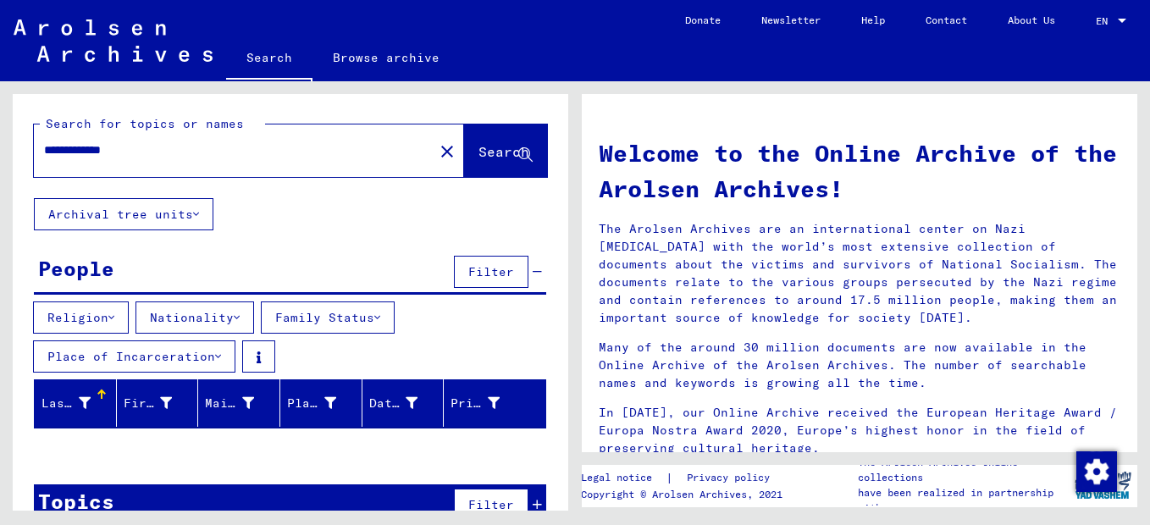
click at [12, 279] on div "**********" at bounding box center [287, 295] width 575 height 429
click at [478, 160] on span "Search" at bounding box center [503, 151] width 51 height 17
